Goal: Find specific page/section: Find specific page/section

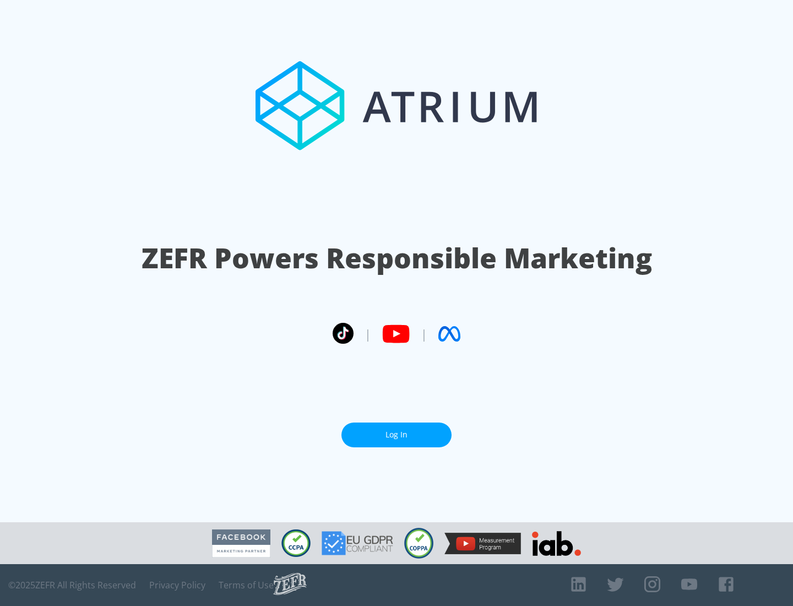
click at [397, 430] on link "Log In" at bounding box center [397, 435] width 110 height 25
